Goal: Information Seeking & Learning: Learn about a topic

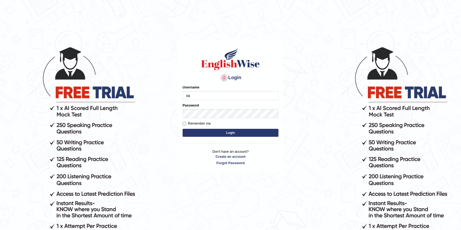
type input "samjoon"
click at [229, 132] on button "Login" at bounding box center [230, 133] width 96 height 8
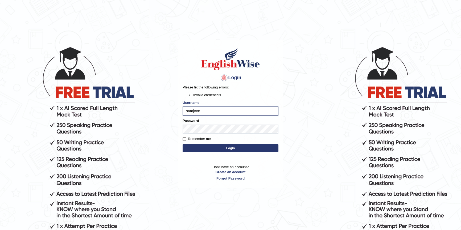
click at [212, 149] on button "Login" at bounding box center [230, 148] width 96 height 8
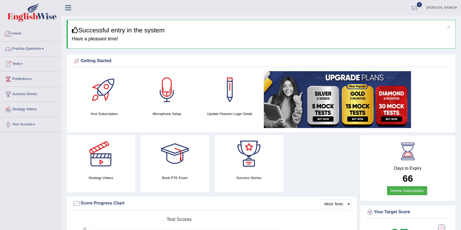
click at [21, 45] on link "Practice Questions" at bounding box center [30, 47] width 61 height 13
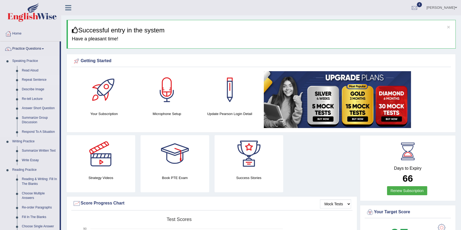
click at [37, 80] on link "Repeat Sentence" at bounding box center [39, 80] width 40 height 10
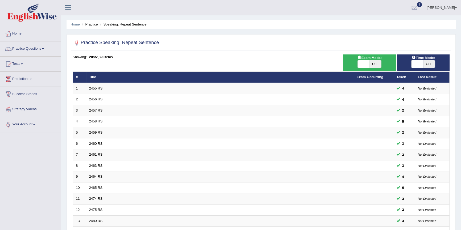
click at [25, 46] on link "Practice Questions" at bounding box center [30, 47] width 61 height 13
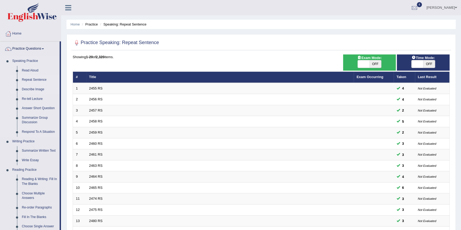
click at [38, 89] on link "Describe Image" at bounding box center [39, 90] width 40 height 10
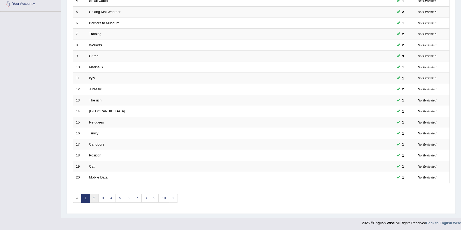
click at [96, 199] on link "2" at bounding box center [94, 198] width 9 height 9
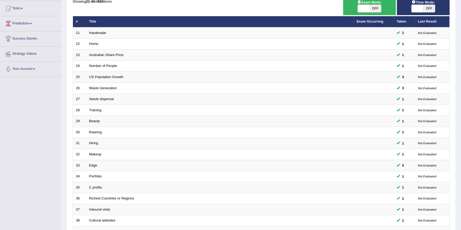
scroll to position [121, 0]
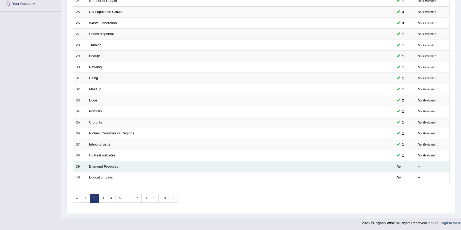
click at [101, 169] on td "Diamond Production" at bounding box center [219, 166] width 267 height 11
click at [104, 166] on link "Diamond Production" at bounding box center [104, 167] width 31 height 4
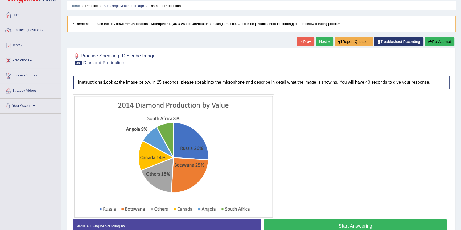
scroll to position [48, 0]
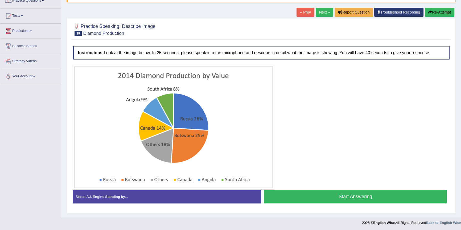
click at [336, 198] on button "Start Answering" at bounding box center [355, 197] width 183 height 14
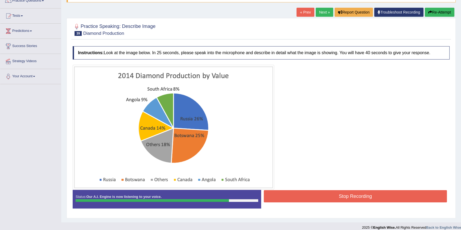
click at [348, 197] on button "Stop Recording" at bounding box center [355, 196] width 183 height 12
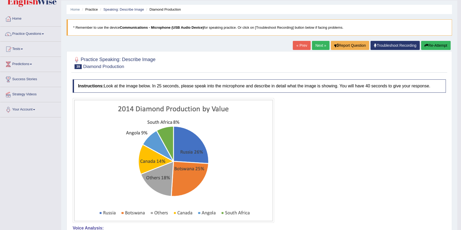
scroll to position [0, 0]
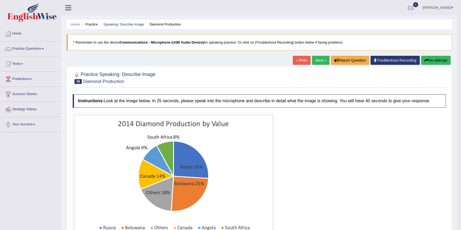
click at [320, 59] on link "Next »" at bounding box center [321, 60] width 18 height 9
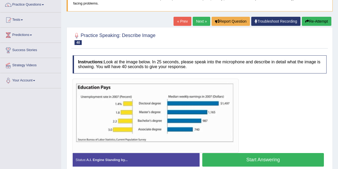
scroll to position [53, 0]
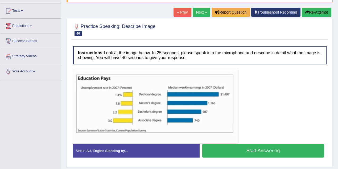
click at [224, 148] on button "Start Answering" at bounding box center [263, 151] width 122 height 14
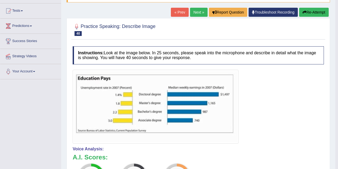
click at [199, 12] on link "Next »" at bounding box center [199, 12] width 18 height 9
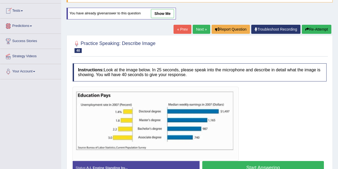
click at [30, 13] on link "Tests" at bounding box center [30, 9] width 61 height 13
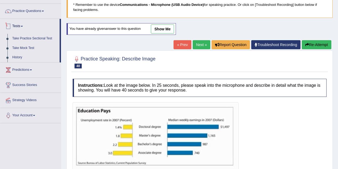
scroll to position [18, 0]
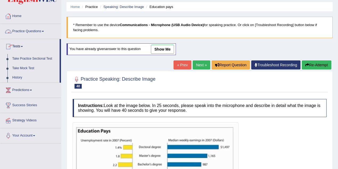
click at [32, 33] on link "Practice Questions" at bounding box center [30, 30] width 61 height 13
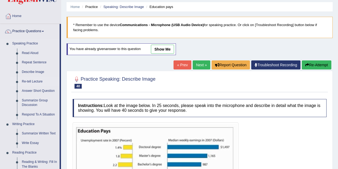
click at [35, 81] on link "Re-tell Lecture" at bounding box center [39, 82] width 40 height 10
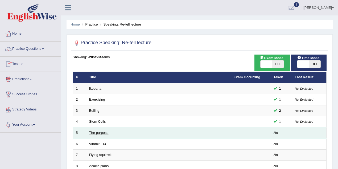
click at [94, 131] on link "The purpose" at bounding box center [98, 133] width 19 height 4
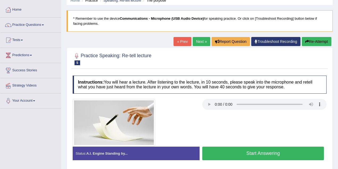
scroll to position [18, 0]
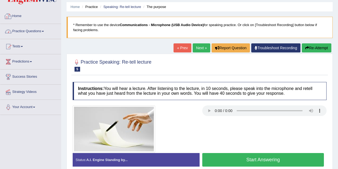
click at [20, 30] on link "Practice Questions" at bounding box center [30, 30] width 61 height 13
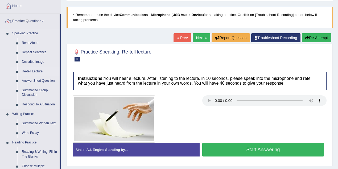
scroll to position [35, 0]
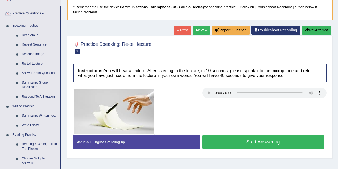
click at [247, 143] on button "Start Answering" at bounding box center [263, 142] width 122 height 14
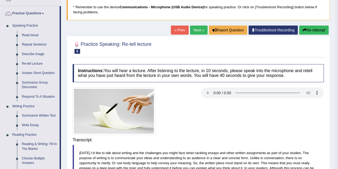
click at [247, 133] on body "Toggle navigation Home Practice Questions Speaking Practice Read Aloud Repeat S…" at bounding box center [169, 49] width 338 height 169
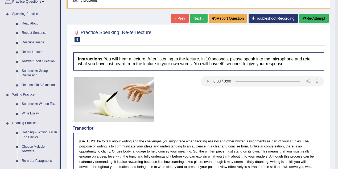
scroll to position [0, 0]
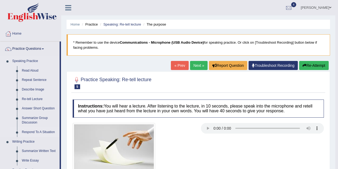
click at [39, 132] on link "Respond To A Situation" at bounding box center [39, 132] width 40 height 10
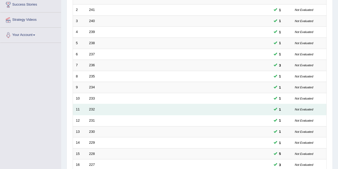
scroll to position [160, 0]
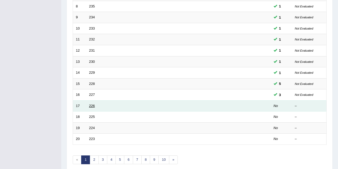
click at [94, 105] on link "226" at bounding box center [92, 106] width 6 height 4
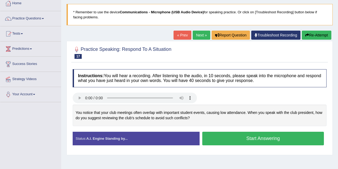
scroll to position [35, 0]
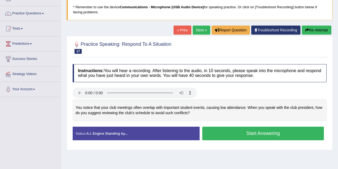
click at [222, 134] on button "Start Answering" at bounding box center [263, 134] width 122 height 14
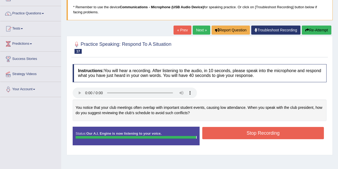
click at [221, 134] on button "Stop Recording" at bounding box center [263, 133] width 122 height 12
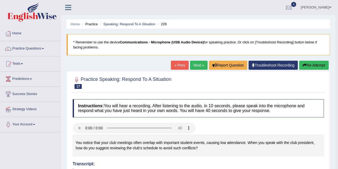
scroll to position [0, 0]
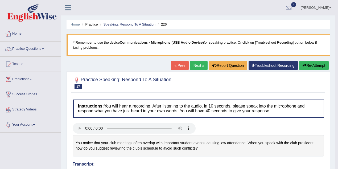
click at [199, 63] on link "Next »" at bounding box center [199, 65] width 18 height 9
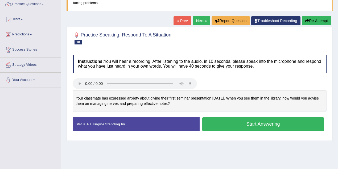
scroll to position [53, 0]
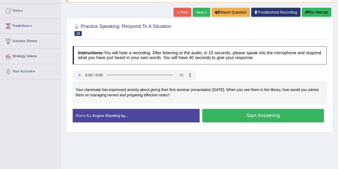
click at [228, 114] on button "Start Answering" at bounding box center [263, 116] width 122 height 14
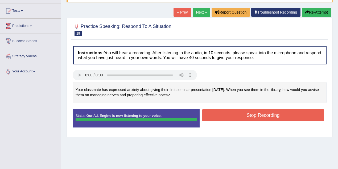
click at [0, 0] on blockquote "." at bounding box center [0, 0] width 0 height 0
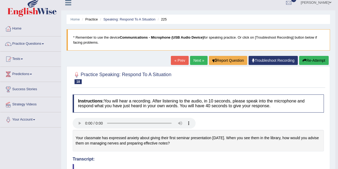
scroll to position [0, 0]
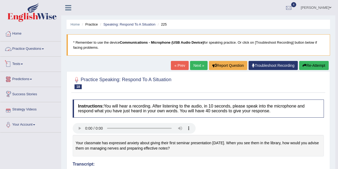
click at [43, 49] on link "Practice Questions" at bounding box center [30, 47] width 61 height 13
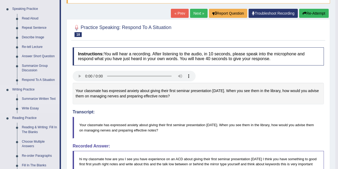
scroll to position [89, 0]
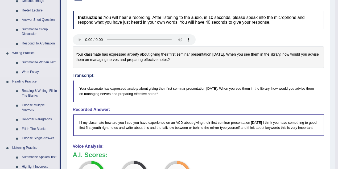
click at [31, 62] on link "Summarize Written Text" at bounding box center [39, 63] width 40 height 10
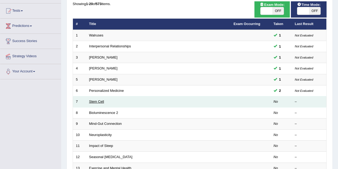
click at [96, 102] on link "Stem Cell" at bounding box center [96, 101] width 15 height 4
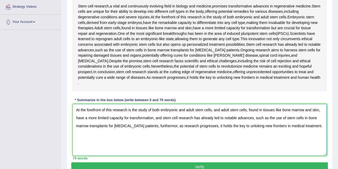
scroll to position [121, 0]
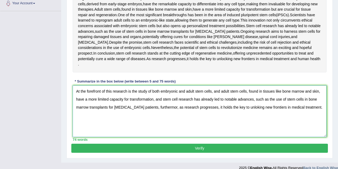
type textarea "At the forefront of this research is the study of both embryonic and adult stem…"
click at [110, 144] on button "Verify" at bounding box center [199, 148] width 256 height 9
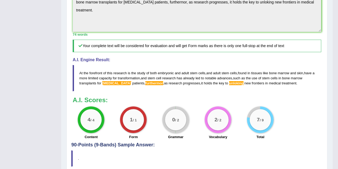
scroll to position [225, 0]
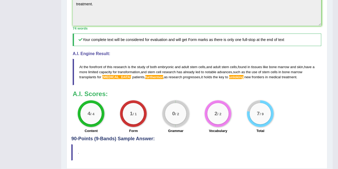
drag, startPoint x: 316, startPoint y: 64, endPoint x: 225, endPoint y: 56, distance: 91.2
click at [283, 65] on blockquote "At the forefront of this research is the study of both embryonic and adult stem…" at bounding box center [197, 72] width 248 height 26
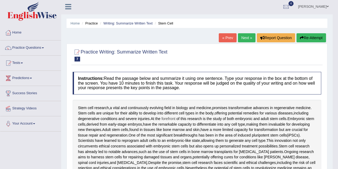
scroll to position [0, 0]
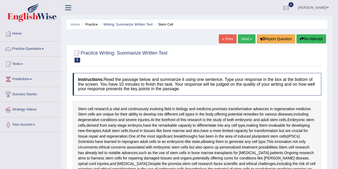
click at [313, 40] on button "Re-Attempt" at bounding box center [311, 38] width 30 height 9
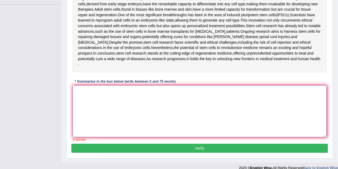
paste textarea "At the forefront of this research is the study of both embryonic and adult stem…"
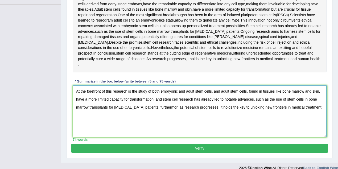
click at [162, 101] on textarea "At the forefront of this research is the study of both embryonic and adult stem…" at bounding box center [200, 111] width 254 height 52
click at [244, 102] on textarea "At the forefront of this research is the study of both embryonic and adult stem…" at bounding box center [200, 111] width 254 height 52
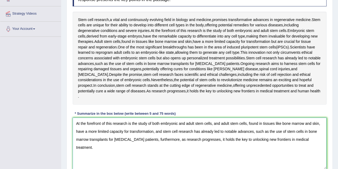
scroll to position [128, 0]
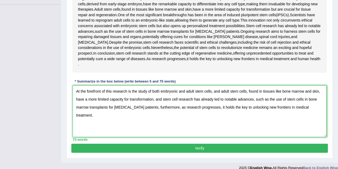
type textarea "At the forefront of this research is the study of both embryonic and adult stem…"
click at [221, 144] on button "Verify" at bounding box center [199, 148] width 256 height 9
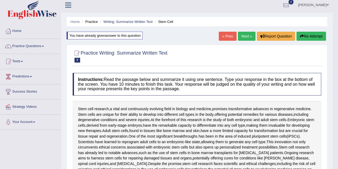
scroll to position [0, 0]
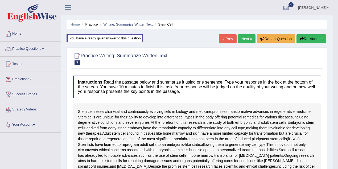
click at [44, 48] on link "Practice Questions" at bounding box center [30, 47] width 61 height 13
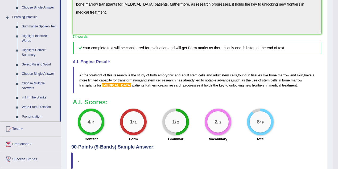
scroll to position [213, 0]
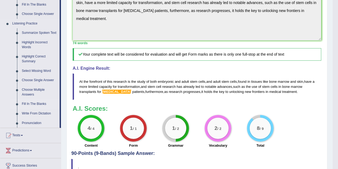
click at [36, 103] on link "Fill In The Blanks" at bounding box center [39, 104] width 40 height 10
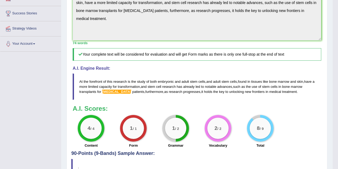
scroll to position [108, 0]
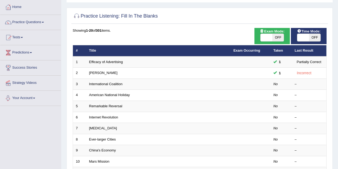
scroll to position [35, 0]
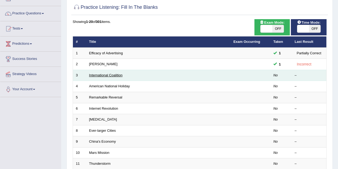
click at [112, 74] on link "International Coalition" at bounding box center [106, 75] width 34 height 4
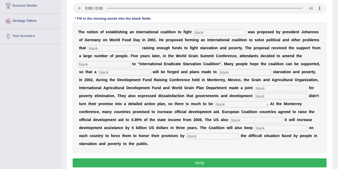
drag, startPoint x: 77, startPoint y: 30, endPoint x: 165, endPoint y: 102, distance: 113.5
click at [164, 102] on div "T h e n o t i o n o f e s t a b l i s h i n g a n i n t e r n a t i o n a l c o…" at bounding box center [200, 88] width 254 height 130
click at [95, 31] on b "o" at bounding box center [94, 32] width 2 height 4
click at [204, 136] on input "text" at bounding box center [212, 136] width 52 height 6
type input "exposing"
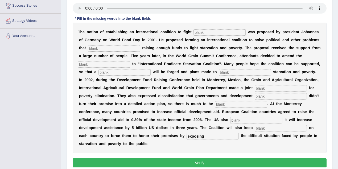
click at [198, 31] on input "text" at bounding box center [219, 32] width 52 height 6
type input "[MEDICAL_DATA]"
click at [114, 63] on input "text" at bounding box center [104, 64] width 52 height 6
type input "manifist"
click at [95, 48] on input "text" at bounding box center [114, 48] width 52 height 6
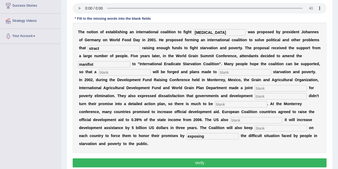
type input "stract"
click at [104, 72] on input "text" at bounding box center [124, 72] width 52 height 6
type input "rasolution"
click at [87, 64] on input "manifist" at bounding box center [104, 64] width 52 height 6
type input "manyfist"
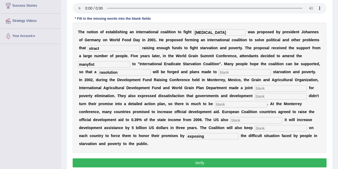
click at [227, 73] on input "text" at bounding box center [245, 72] width 52 height 6
type input "liminate"
click at [264, 89] on input "text" at bounding box center [280, 88] width 52 height 6
type input "p"
type input "peal"
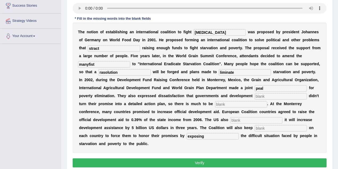
click at [260, 96] on input "text" at bounding box center [280, 96] width 52 height 6
type input "partner"
click at [238, 120] on input "text" at bounding box center [256, 120] width 52 height 6
type input "anonws"
click at [222, 104] on input "text" at bounding box center [241, 104] width 52 height 6
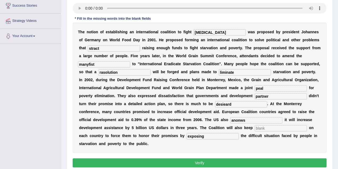
type input "desieard"
click at [260, 128] on input "text" at bounding box center [280, 128] width 52 height 6
type input "[PERSON_NAME]"
click at [242, 165] on button "Verify" at bounding box center [200, 162] width 254 height 9
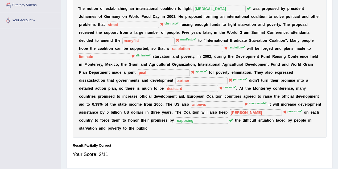
scroll to position [49, 0]
